Goal: Entertainment & Leisure: Consume media (video, audio)

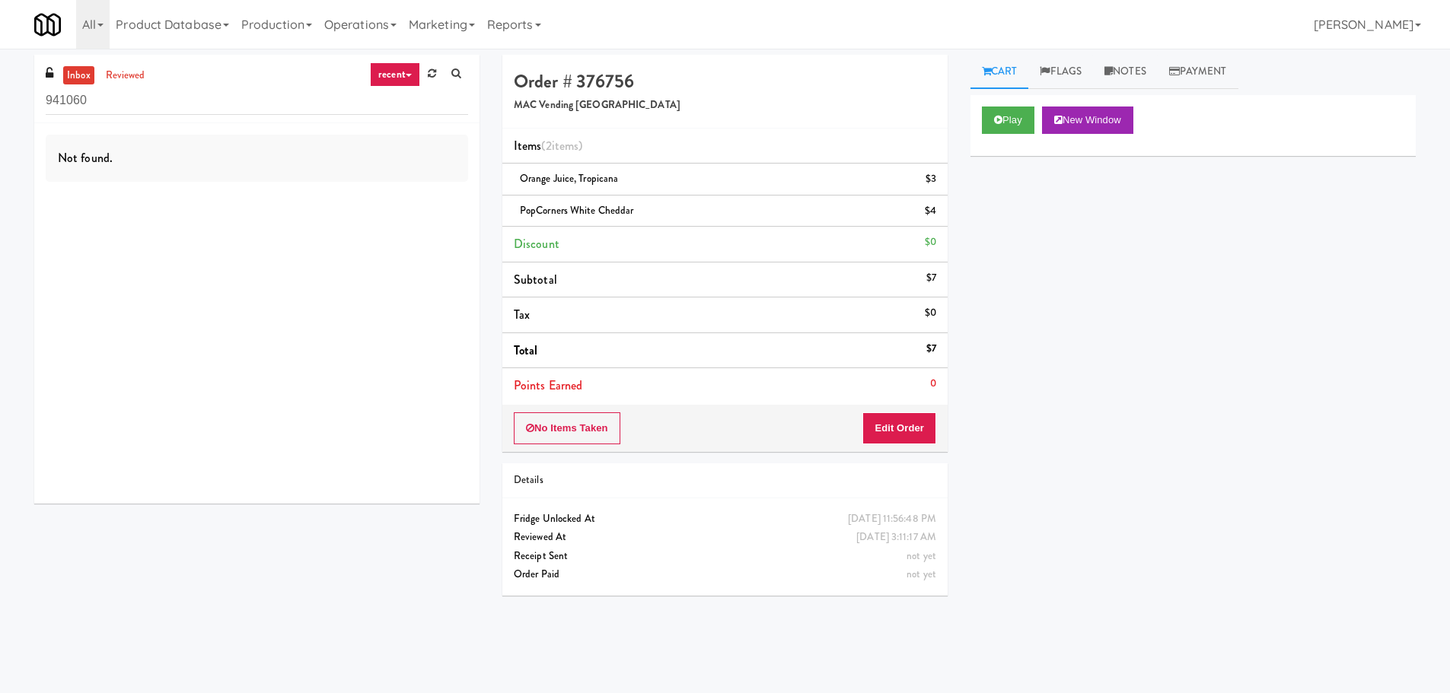
click at [970, 106] on div "Play New Window" at bounding box center [1192, 125] width 445 height 61
click at [988, 113] on button "Play" at bounding box center [1008, 120] width 53 height 27
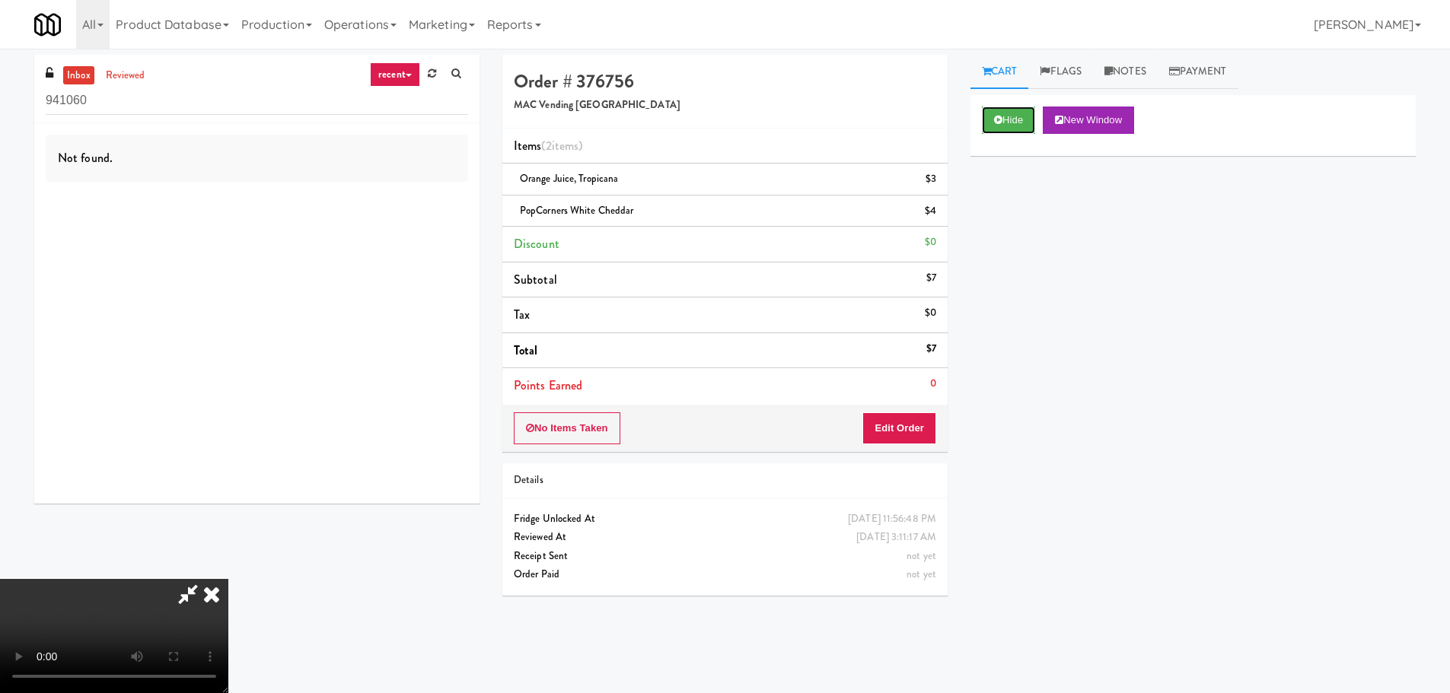
scroll to position [262, 0]
click at [228, 579] on video at bounding box center [114, 636] width 228 height 114
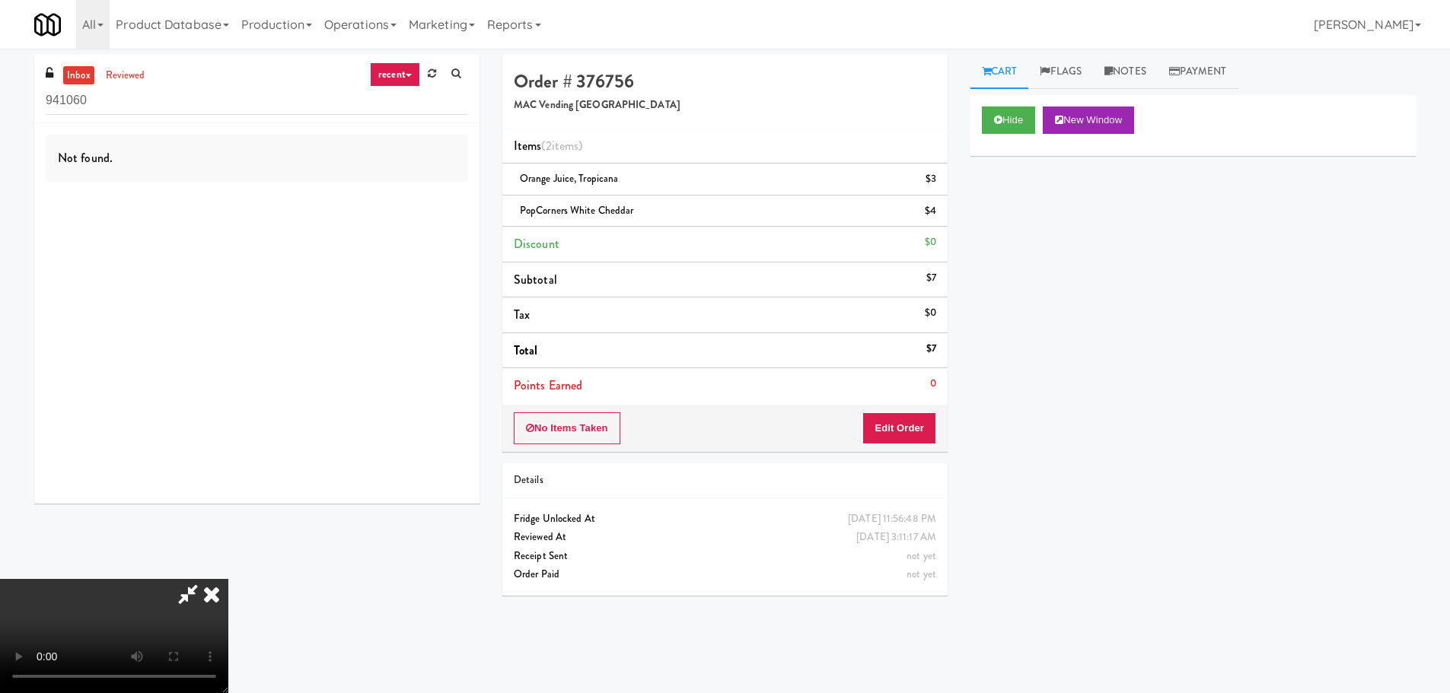
click at [228, 579] on video at bounding box center [114, 636] width 228 height 114
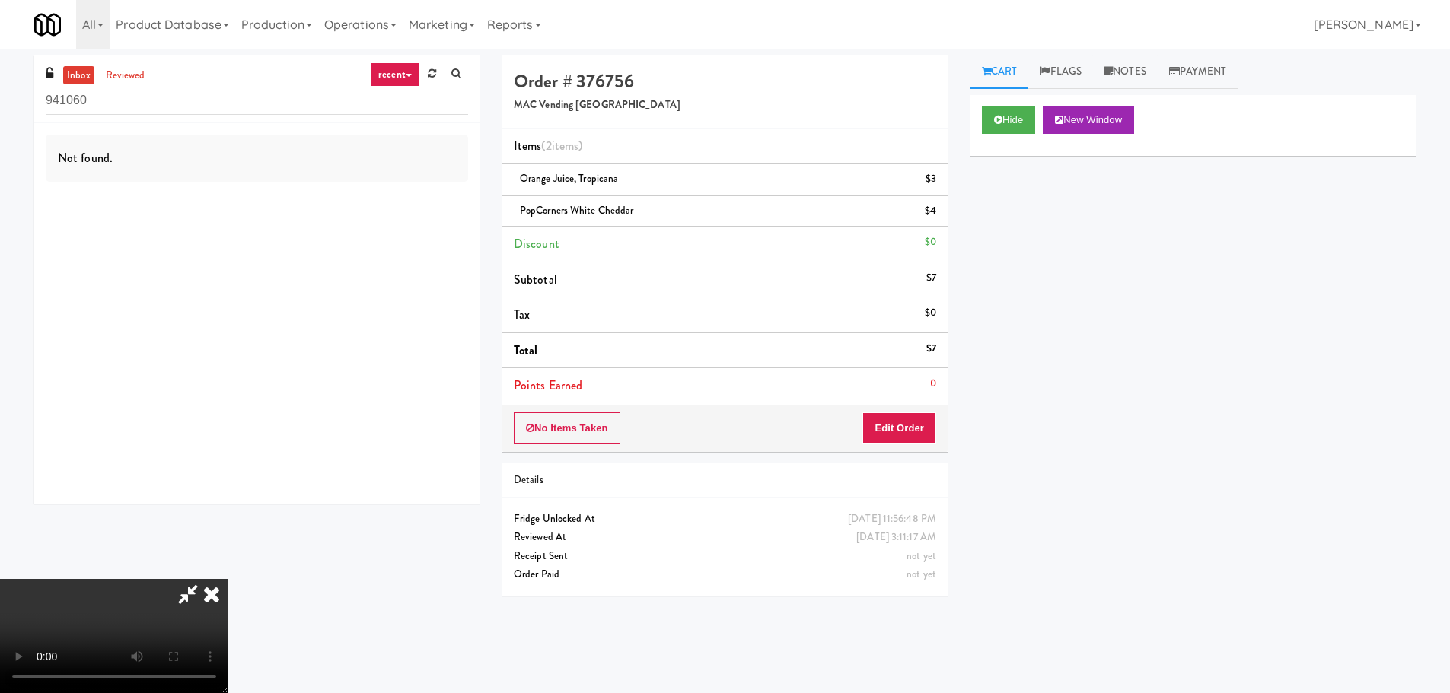
scroll to position [186, 0]
click at [189, 579] on video at bounding box center [114, 636] width 228 height 114
